Goal: Task Accomplishment & Management: Complete application form

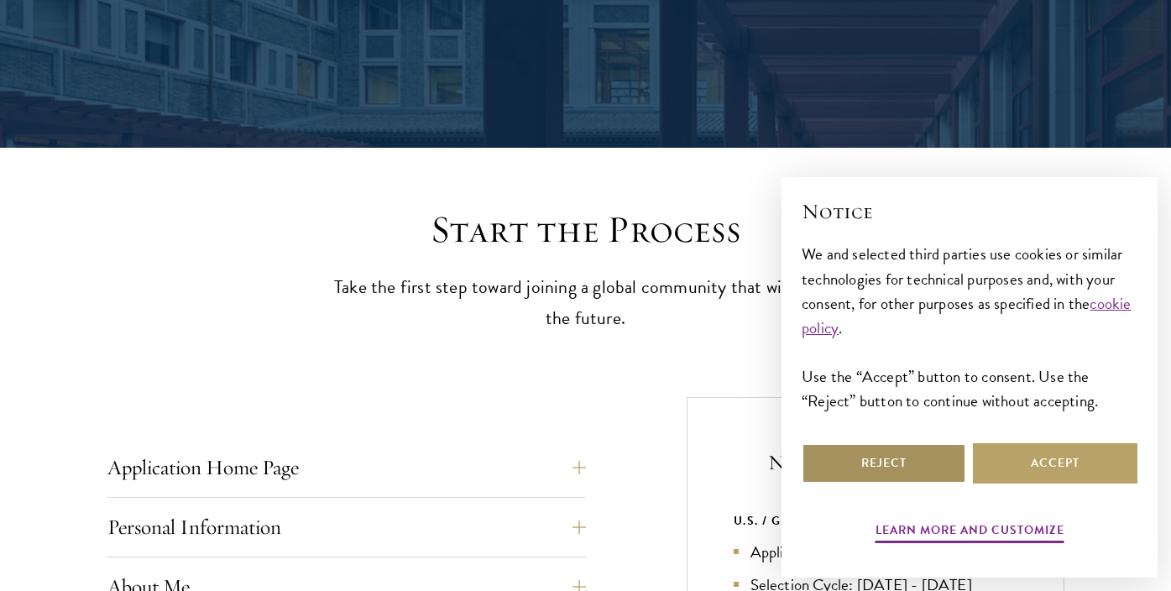
click at [934, 461] on button "Reject" at bounding box center [884, 463] width 165 height 40
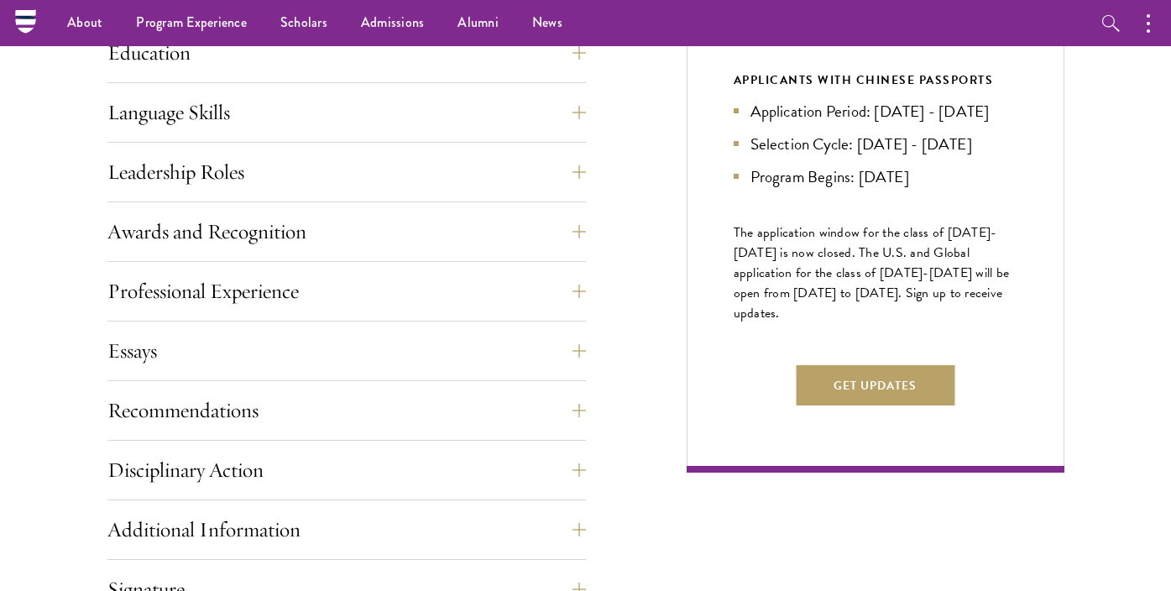
scroll to position [974, 0]
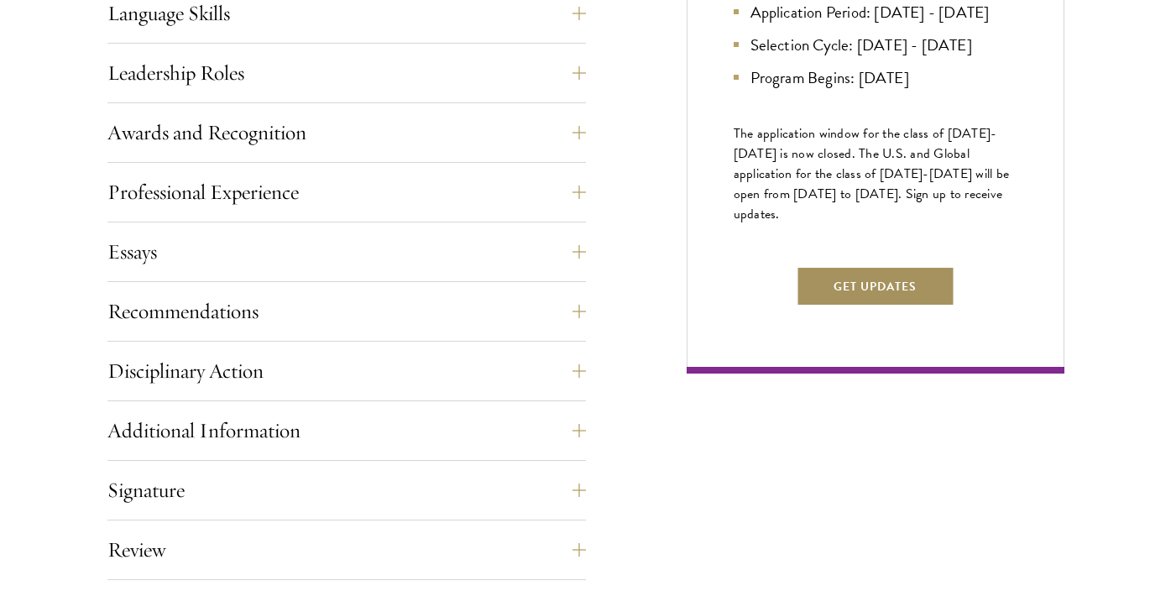
click at [839, 306] on button "Get Updates" at bounding box center [875, 286] width 159 height 40
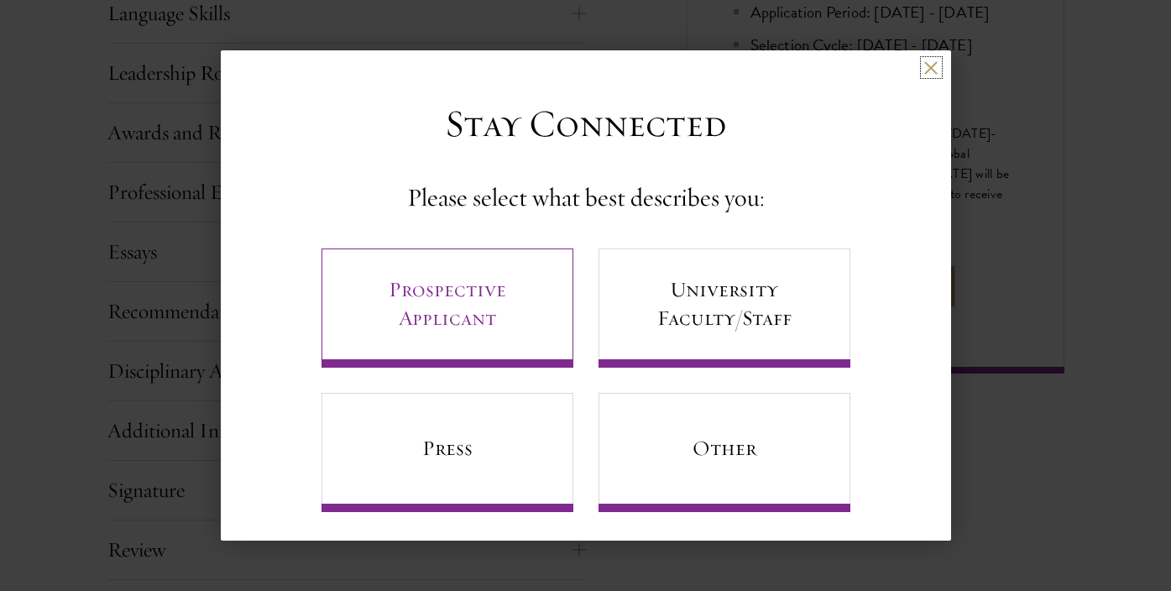
scroll to position [8, 0]
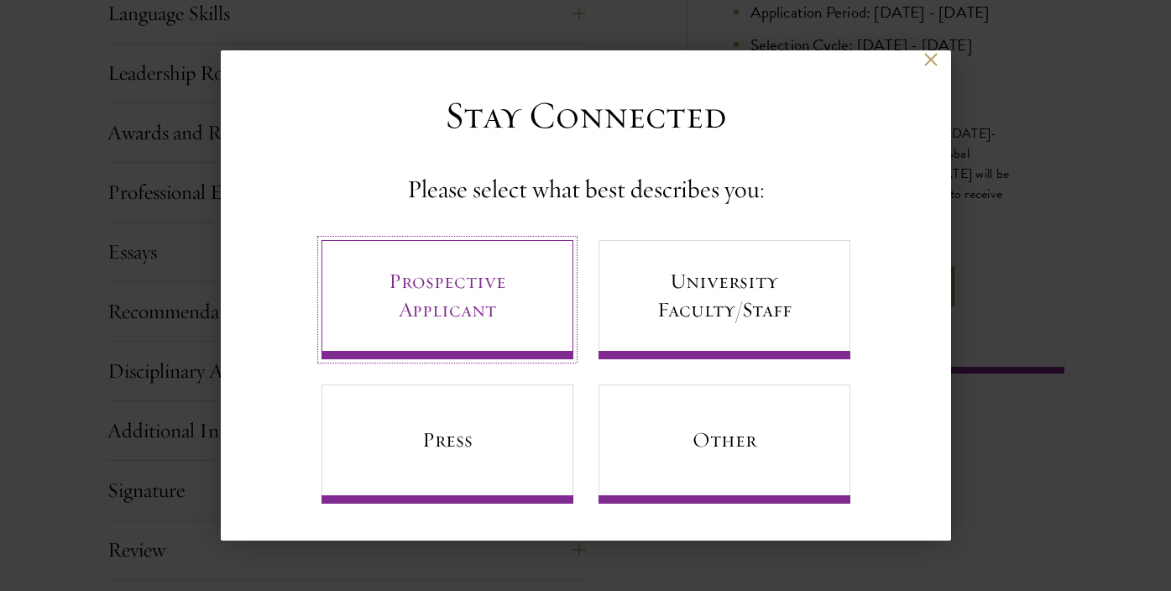
click at [521, 292] on link "Prospective Applicant" at bounding box center [447, 299] width 252 height 119
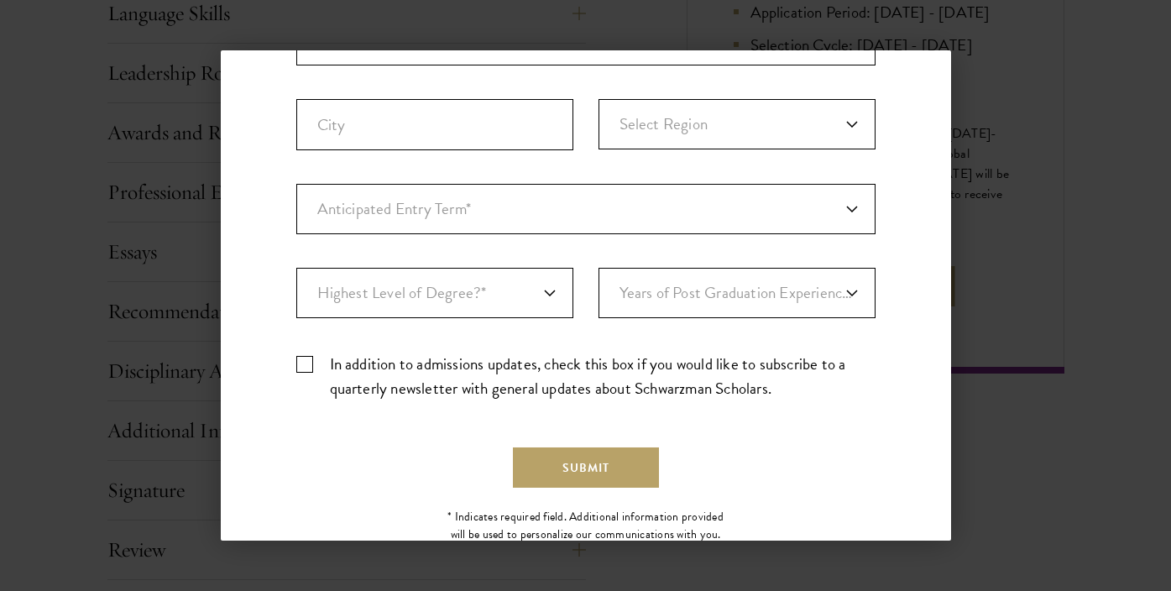
scroll to position [551, 0]
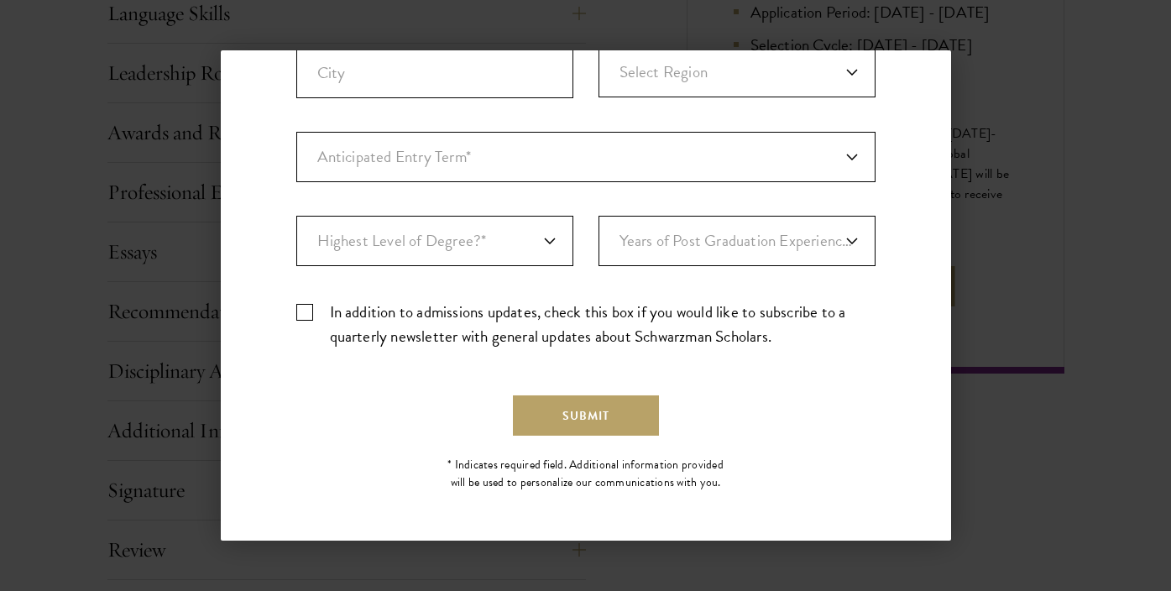
click at [1040, 106] on div "Back Stay Connected Please select what best describes you: Prospective Applican…" at bounding box center [585, 295] width 1171 height 490
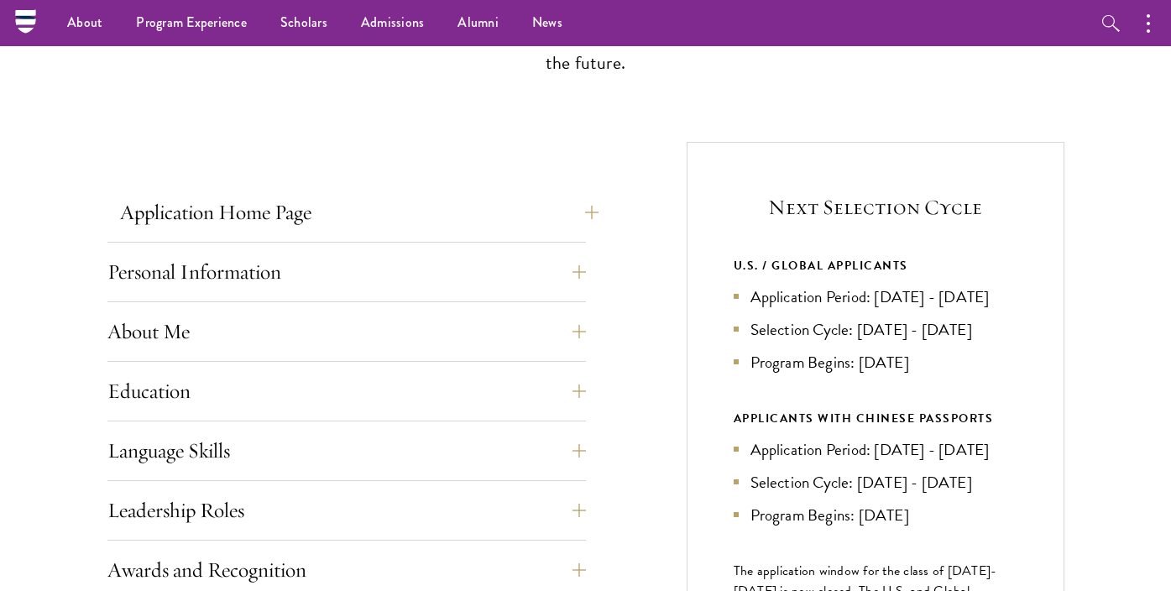
scroll to position [518, 0]
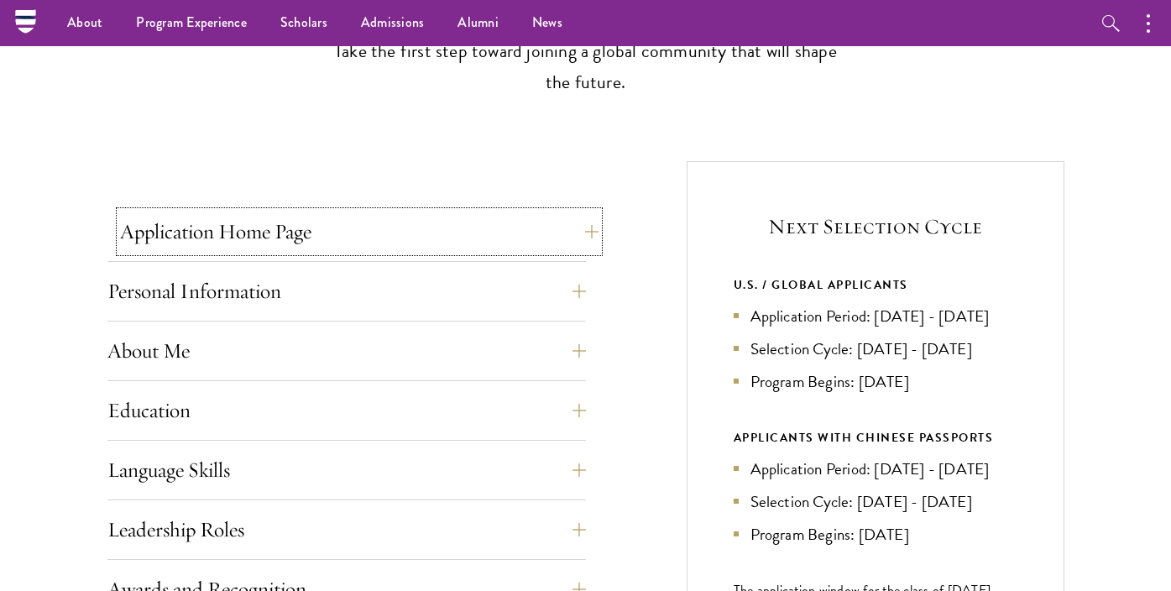
click at [268, 221] on button "Application Home Page" at bounding box center [359, 232] width 478 height 40
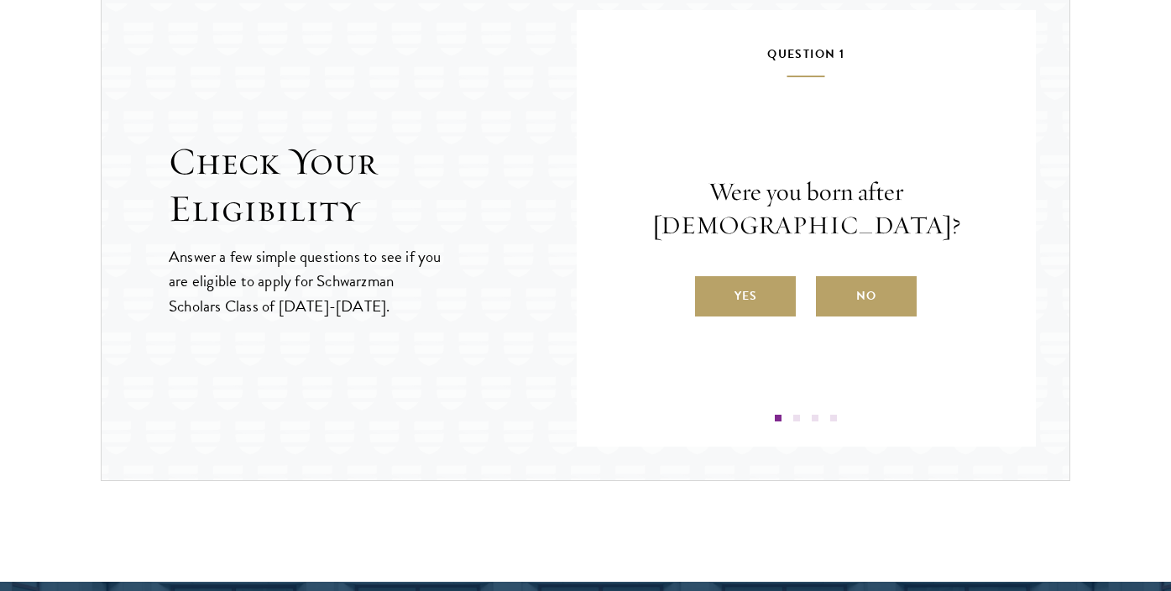
scroll to position [2600, 0]
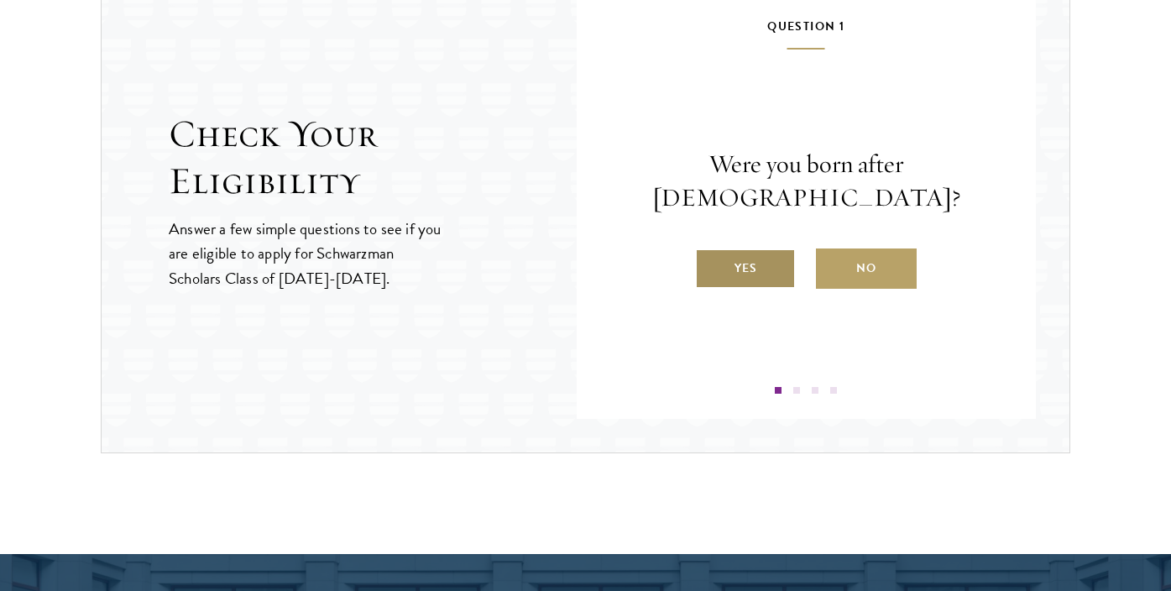
click at [774, 248] on label "Yes" at bounding box center [745, 268] width 101 height 40
click at [710, 250] on input "Yes" at bounding box center [702, 257] width 15 height 15
click at [764, 277] on label "Yes" at bounding box center [745, 268] width 101 height 40
click at [710, 265] on input "Yes" at bounding box center [702, 257] width 15 height 15
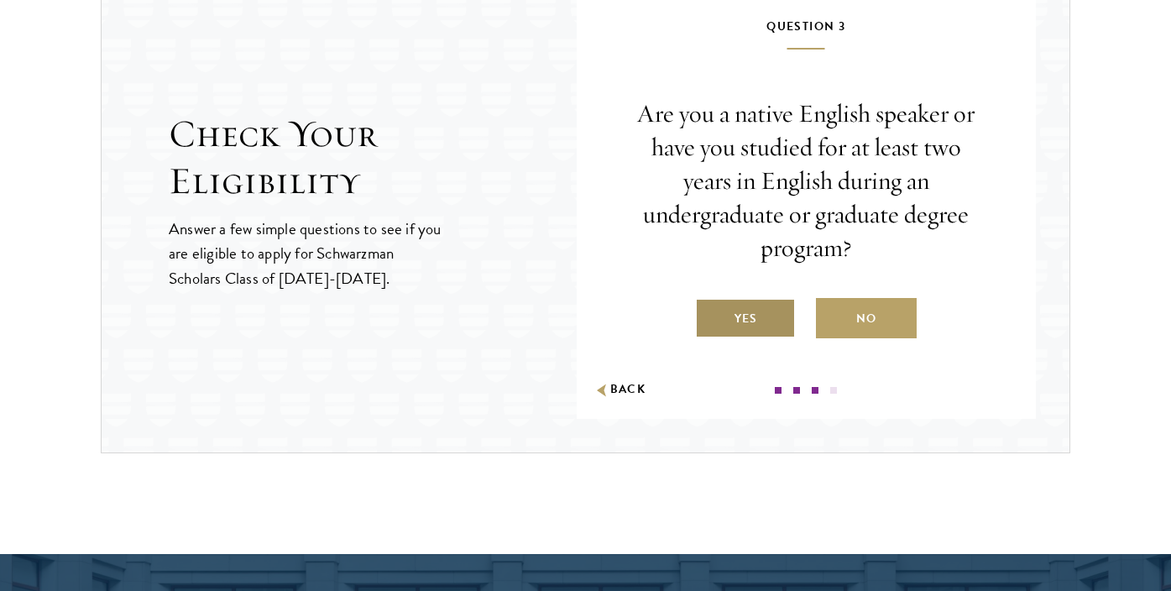
click at [761, 326] on label "Yes" at bounding box center [745, 318] width 101 height 40
click at [710, 316] on input "Yes" at bounding box center [702, 307] width 15 height 15
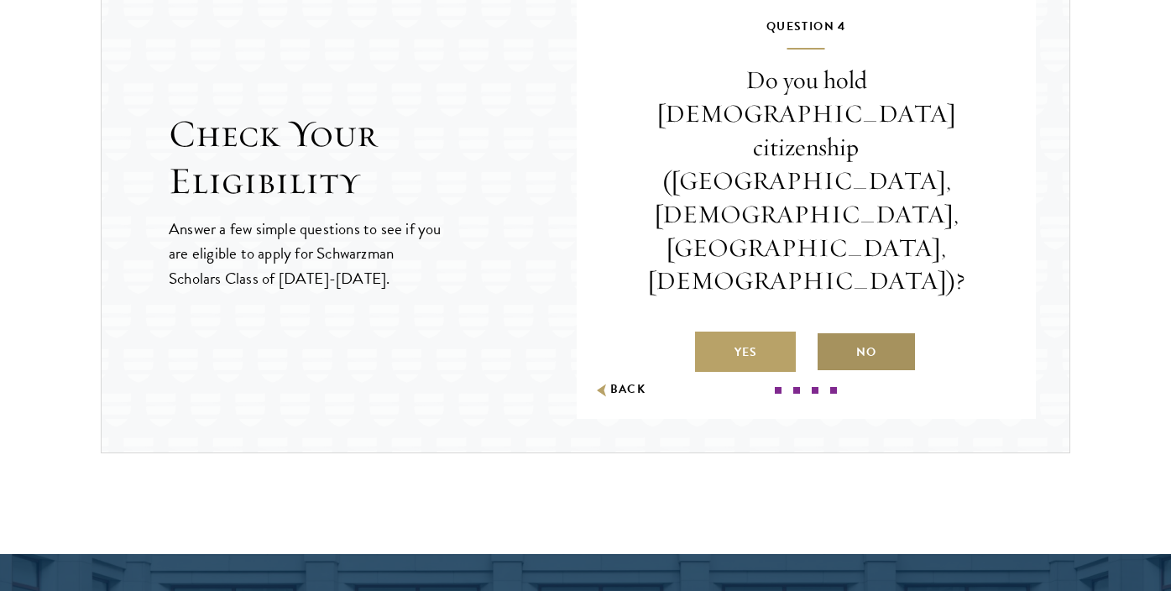
click at [844, 332] on label "No" at bounding box center [866, 352] width 101 height 40
click at [831, 334] on input "No" at bounding box center [823, 341] width 15 height 15
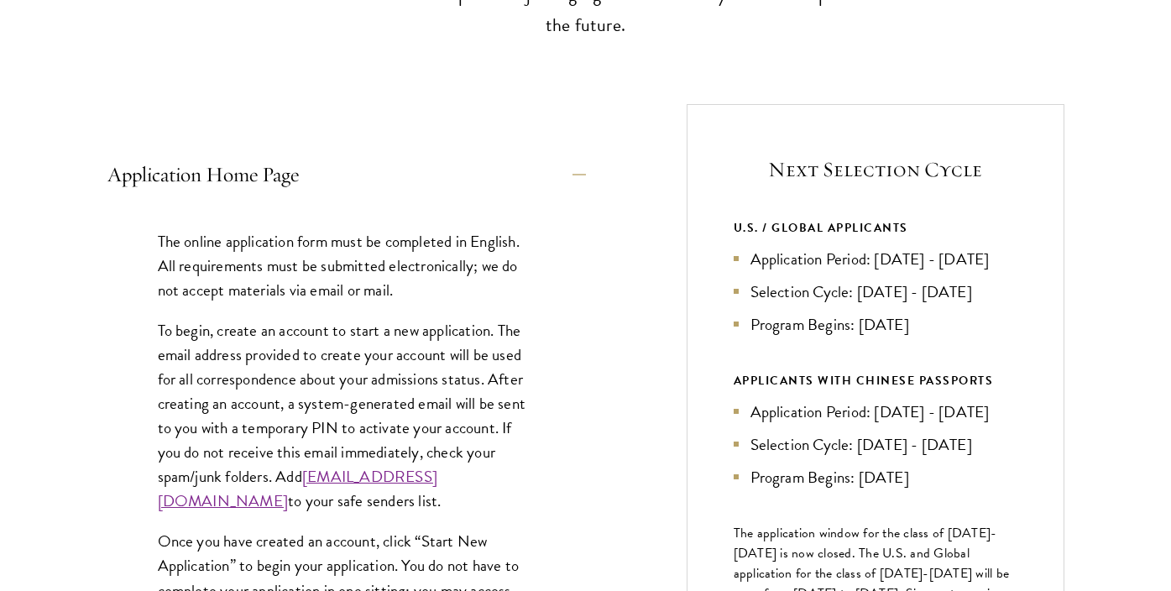
scroll to position [0, 0]
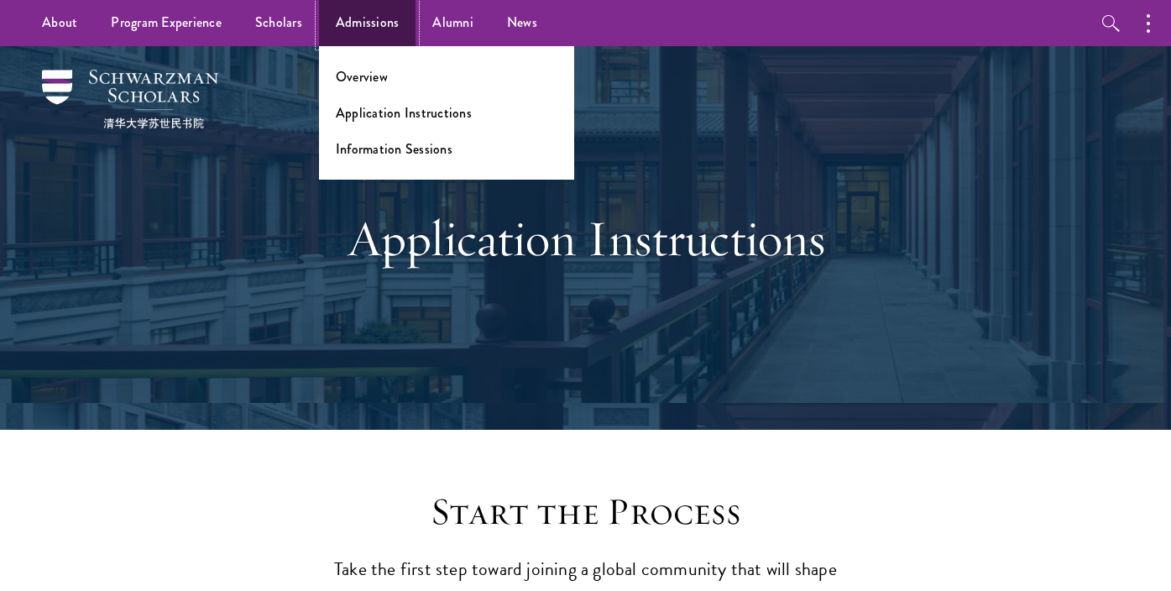
click at [376, 24] on link "Admissions" at bounding box center [367, 23] width 97 height 46
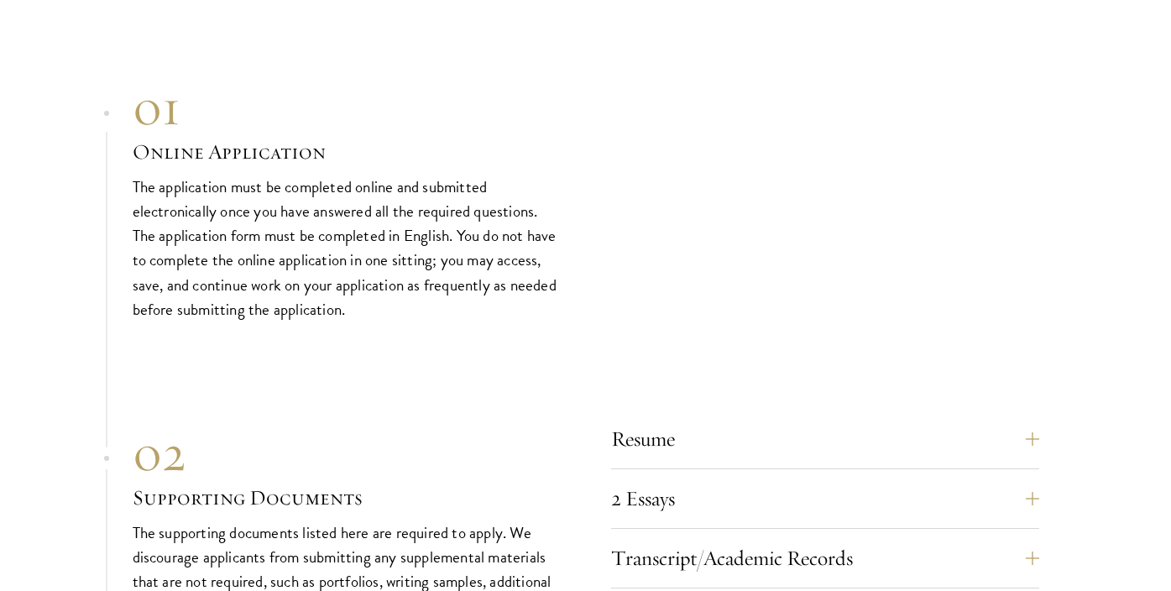
scroll to position [5237, 0]
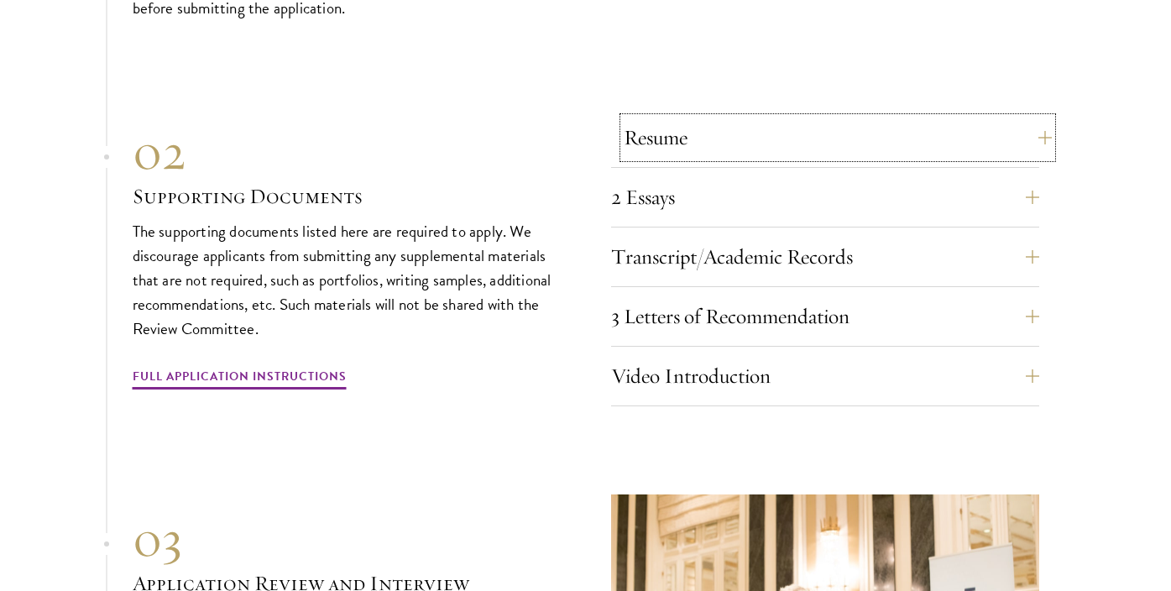
click at [703, 118] on button "Resume" at bounding box center [838, 138] width 428 height 40
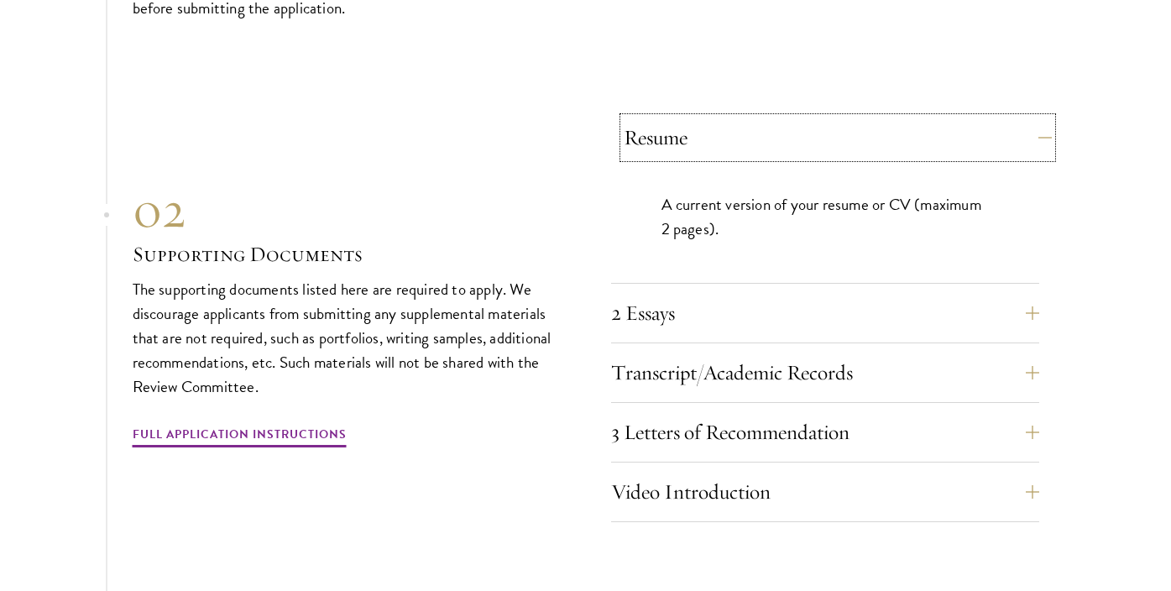
click at [703, 118] on button "Resume" at bounding box center [838, 138] width 428 height 40
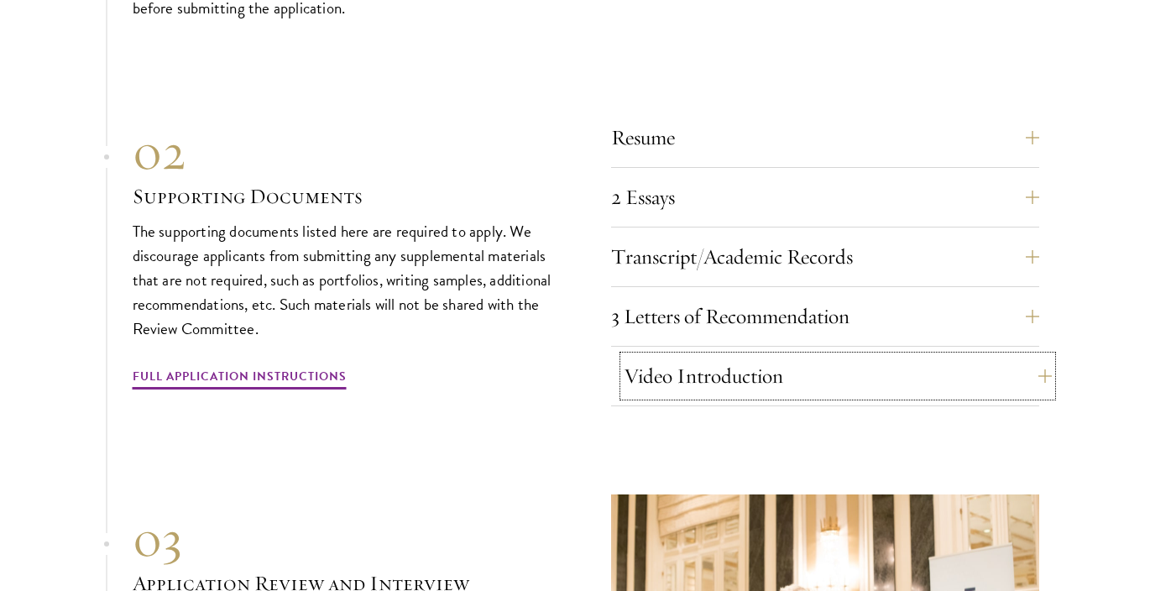
click at [702, 356] on button "Video Introduction" at bounding box center [838, 376] width 428 height 40
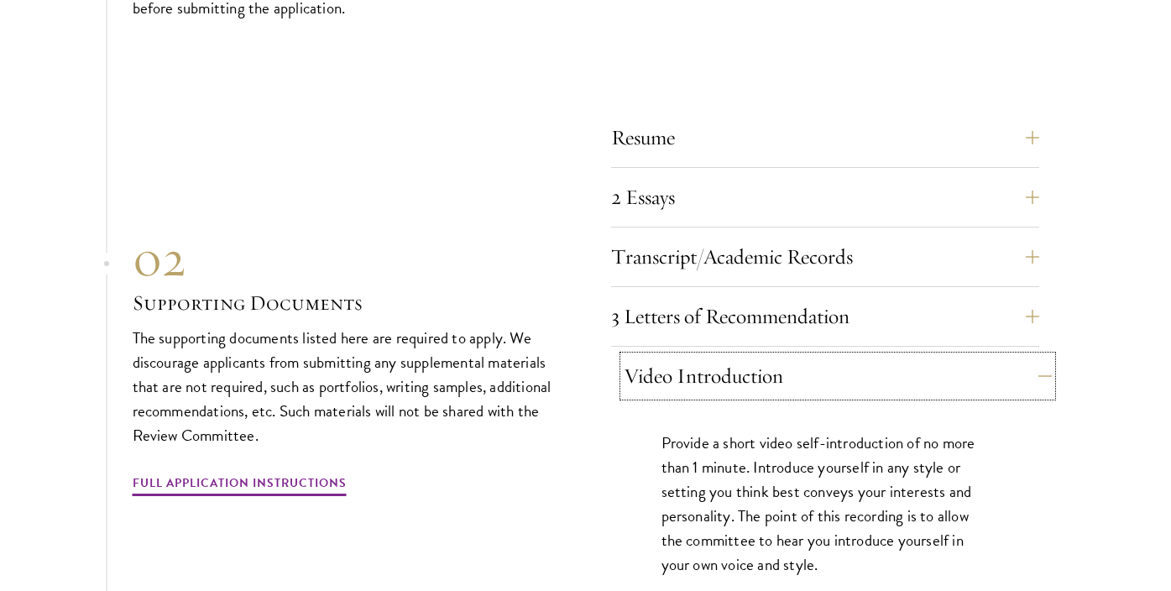
click at [702, 356] on button "Video Introduction" at bounding box center [838, 376] width 428 height 40
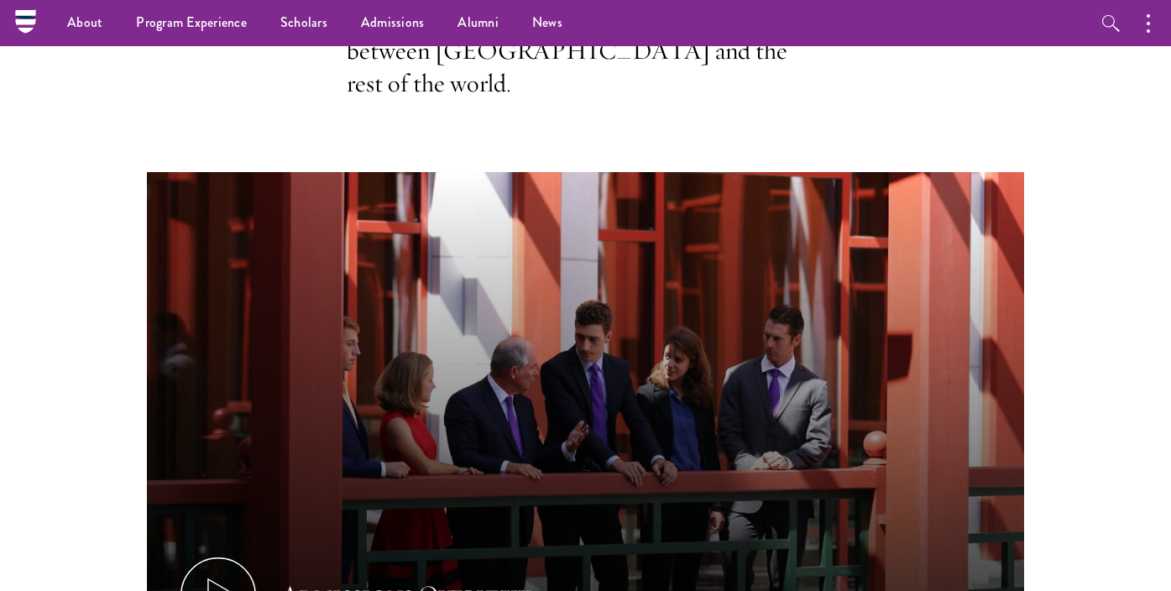
scroll to position [0, 0]
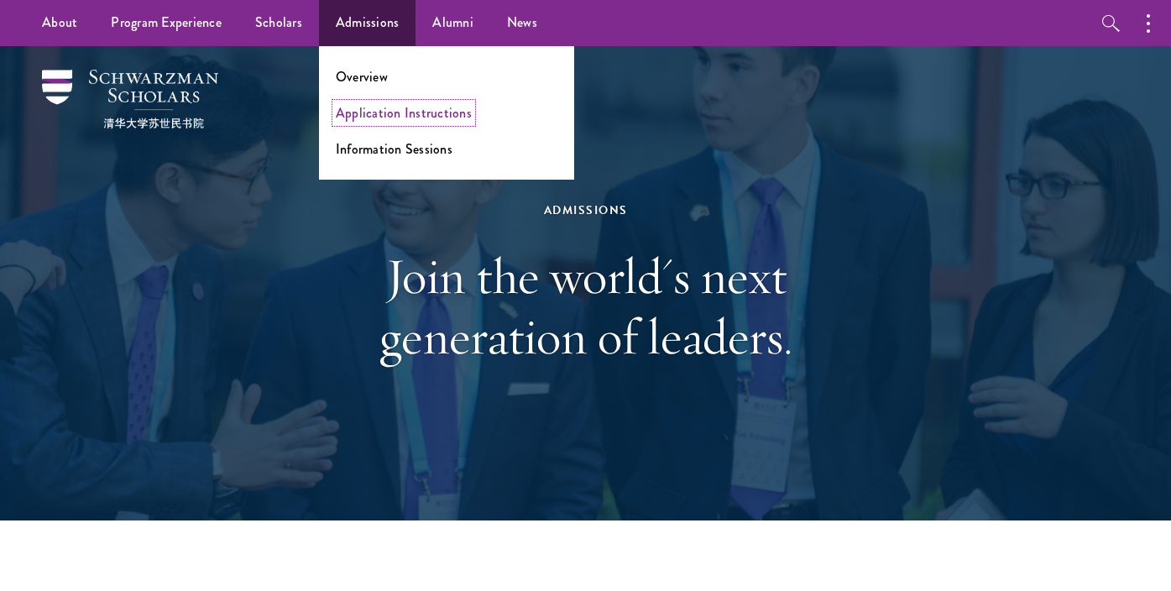
click at [371, 113] on link "Application Instructions" at bounding box center [404, 112] width 136 height 19
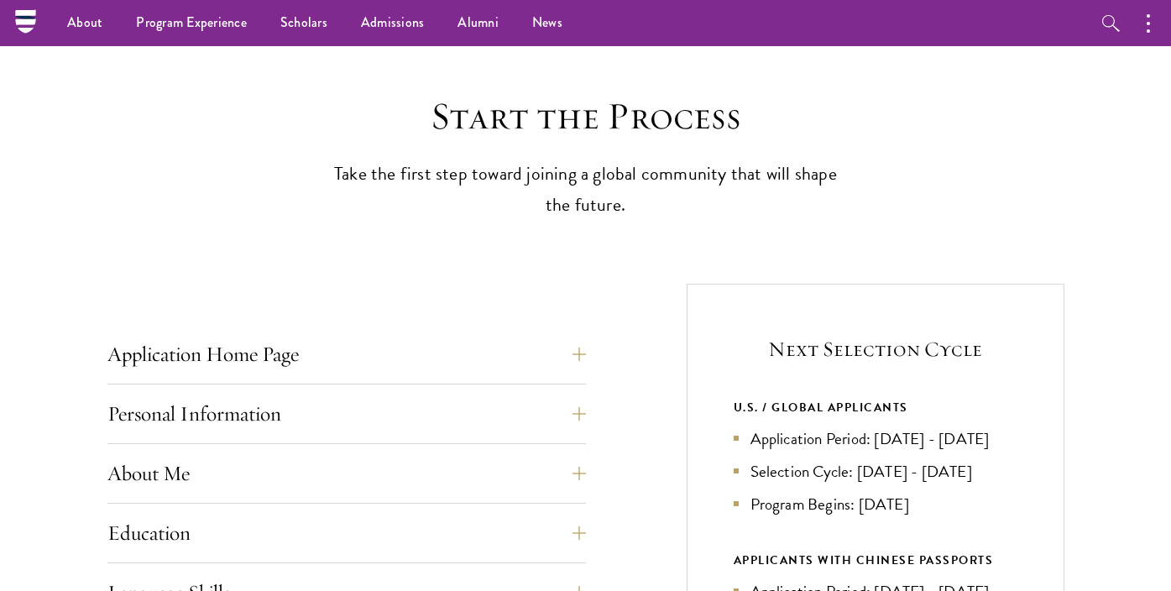
scroll to position [264, 0]
